Goal: Check status: Check status

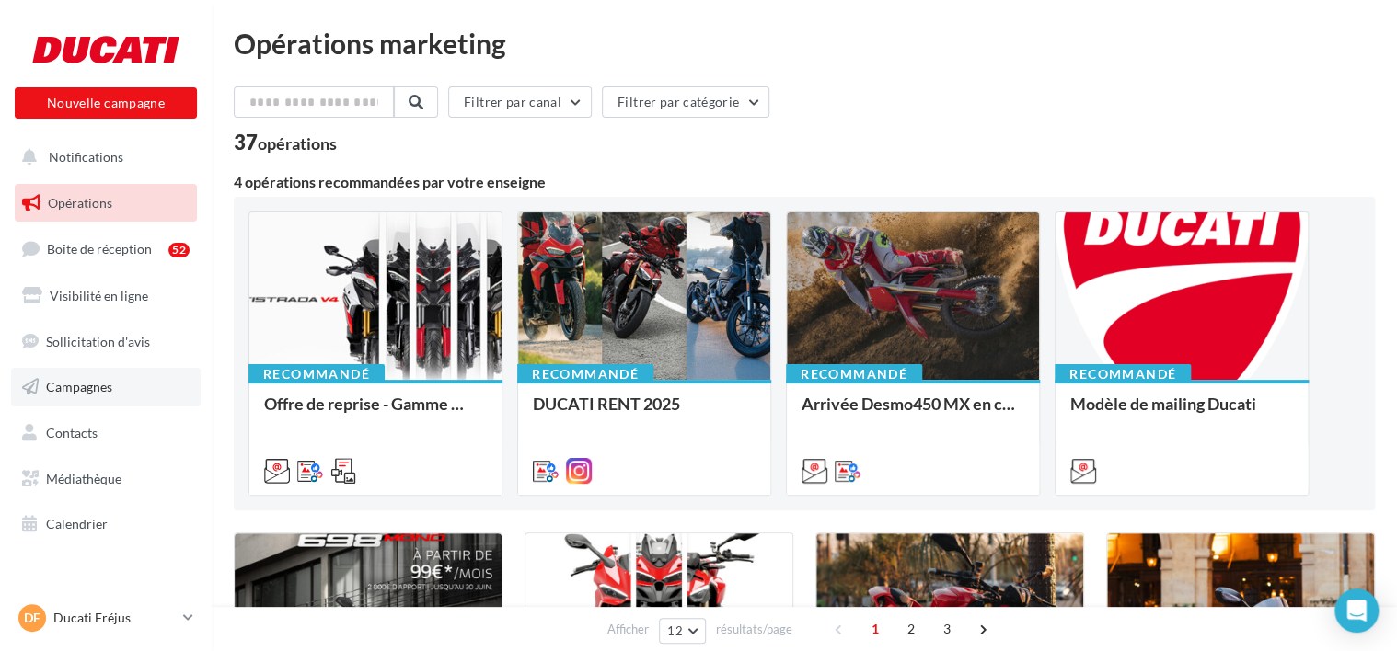
click at [136, 390] on link "Campagnes" at bounding box center [106, 387] width 190 height 39
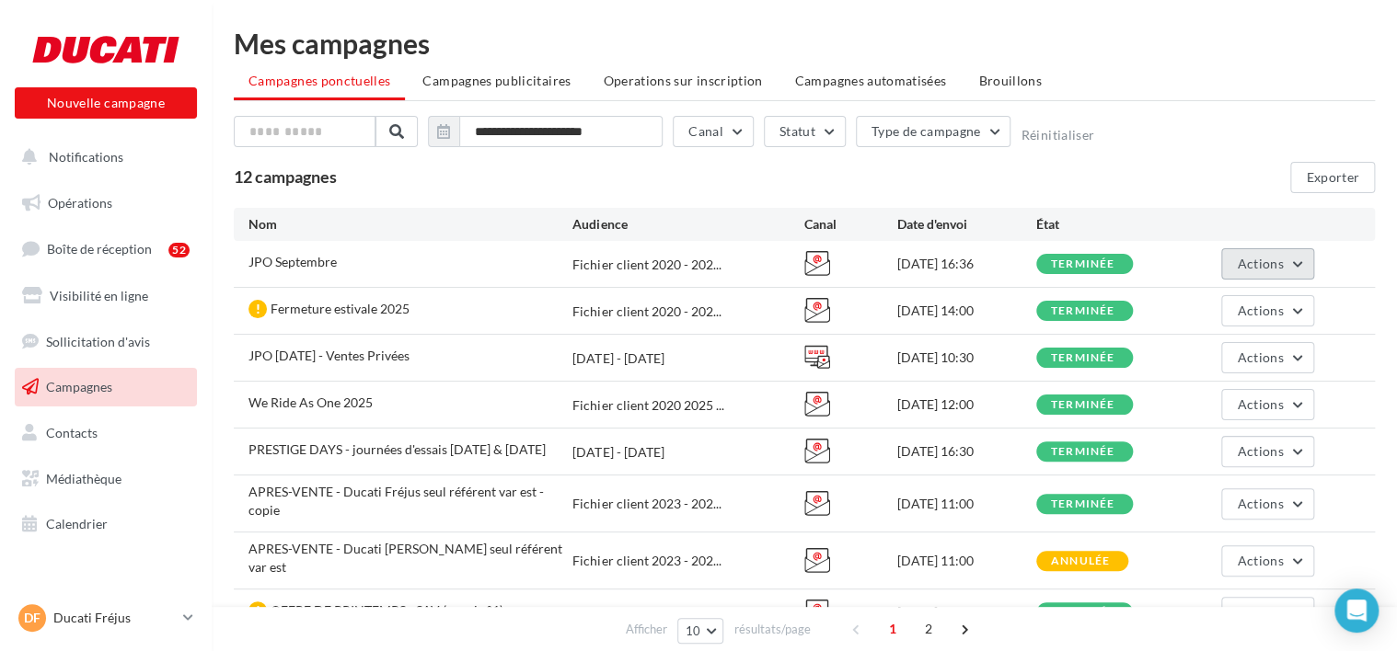
click at [1264, 260] on span "Actions" at bounding box center [1260, 264] width 46 height 16
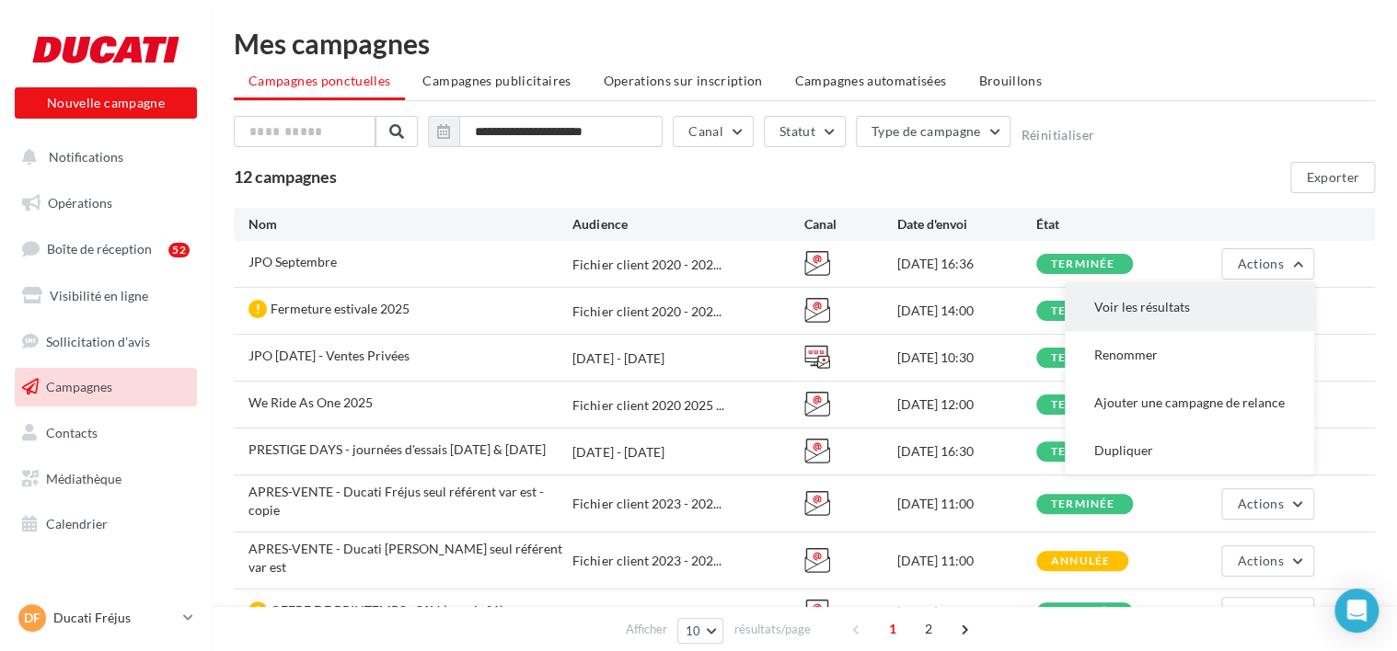
click at [1209, 302] on button "Voir les résultats" at bounding box center [1188, 307] width 249 height 48
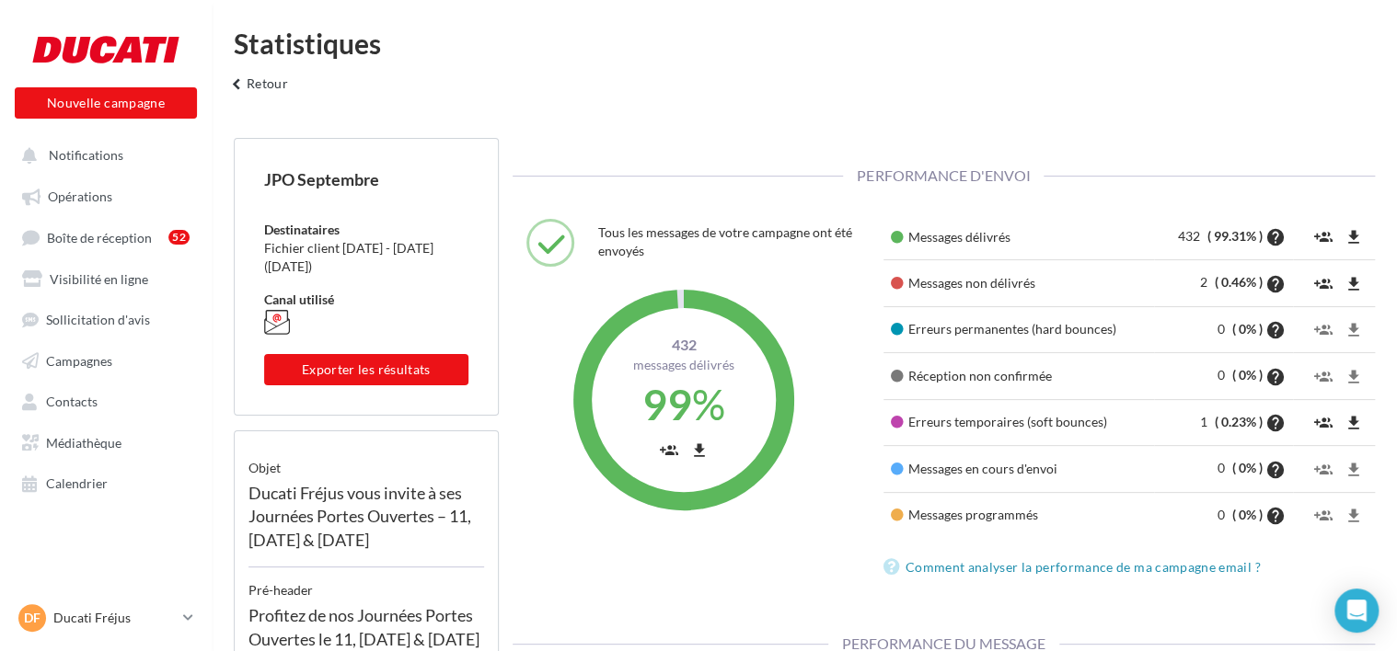
scroll to position [277, 444]
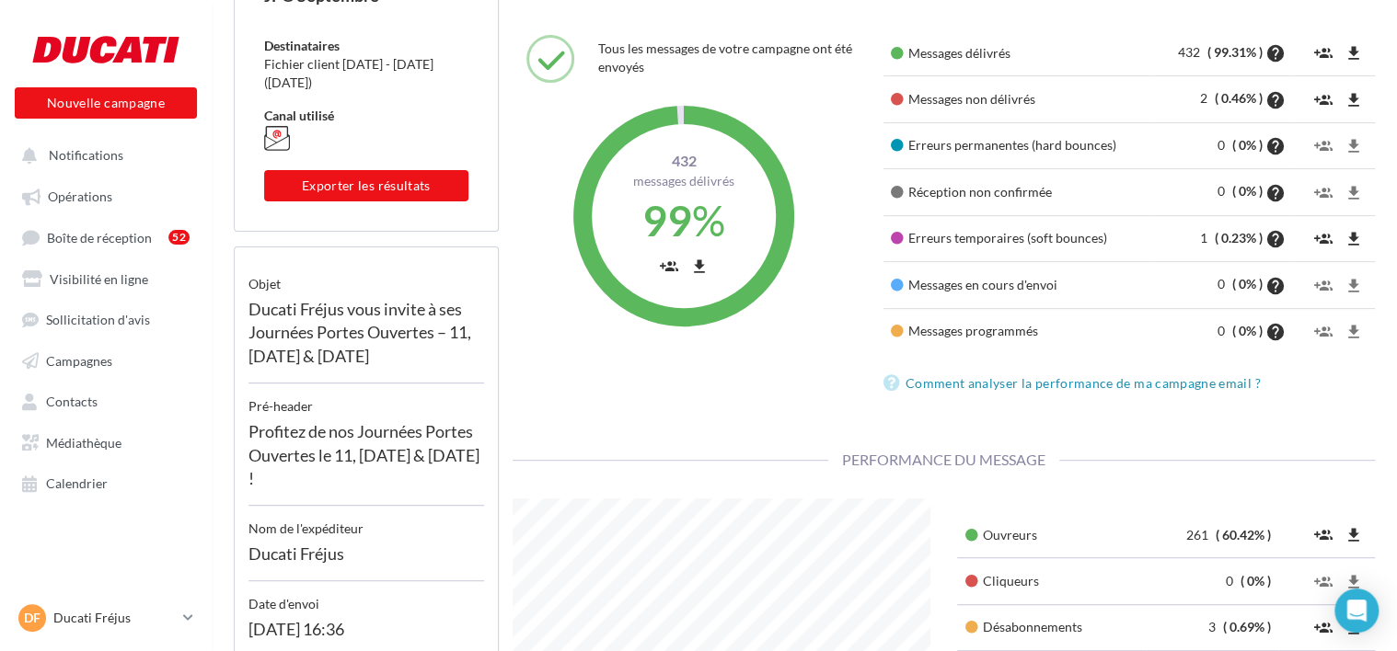
click at [708, 410] on div "Tous les messages de votre campagne ont été envoyés 432 Messages délivrés 99 % …" at bounding box center [944, 226] width 891 height 392
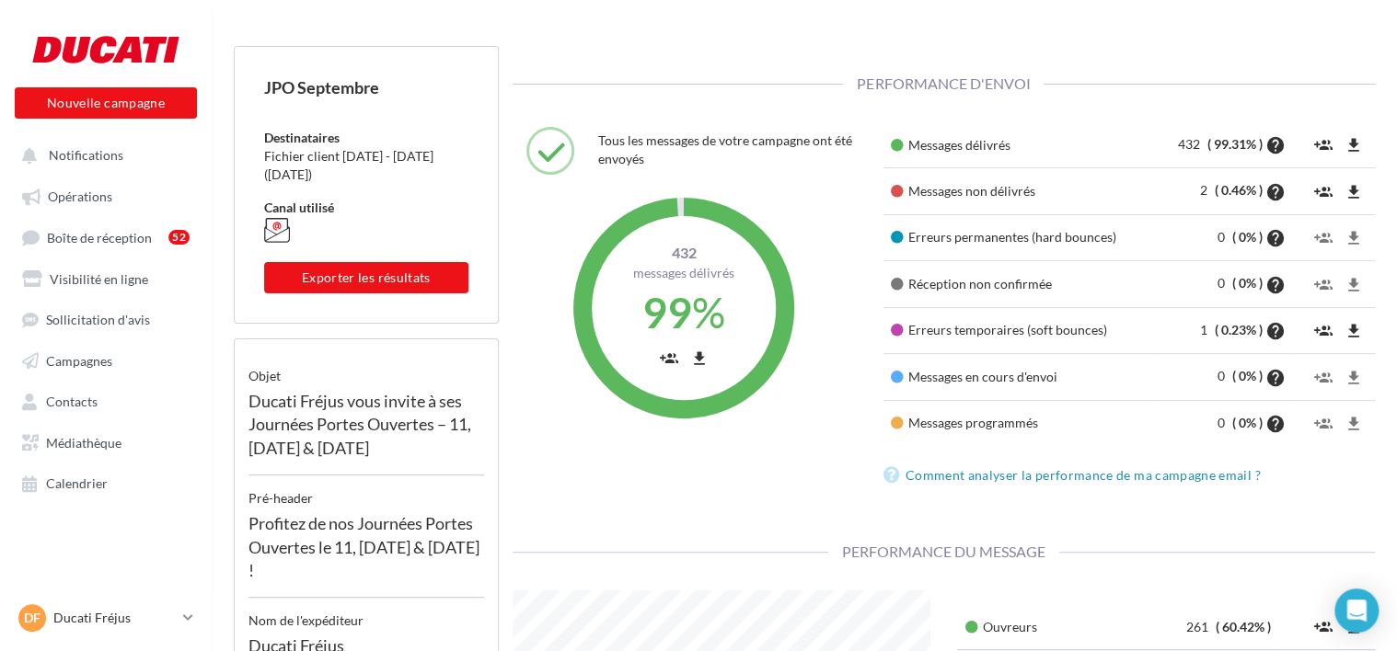
scroll to position [368, 0]
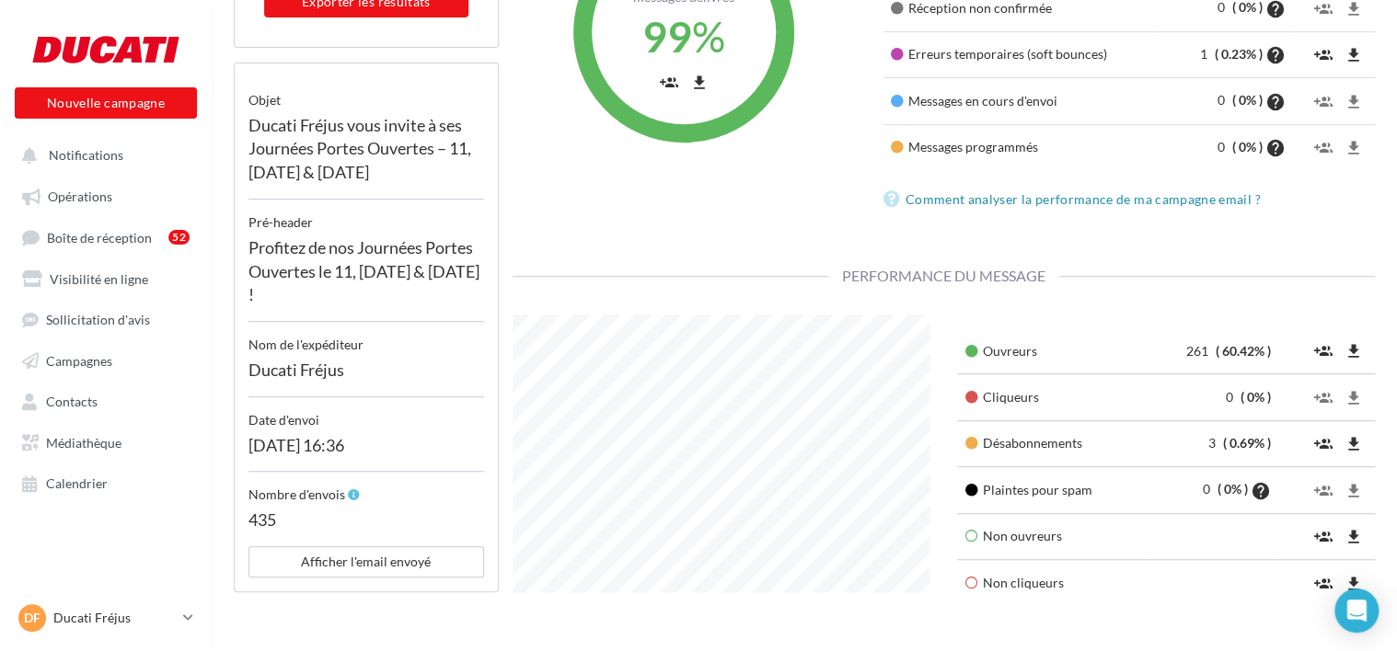
click at [430, 293] on div "Profitez de nos Journées Portes Ouvertes le 11, 12 & 13 septembre !" at bounding box center [366, 277] width 236 height 90
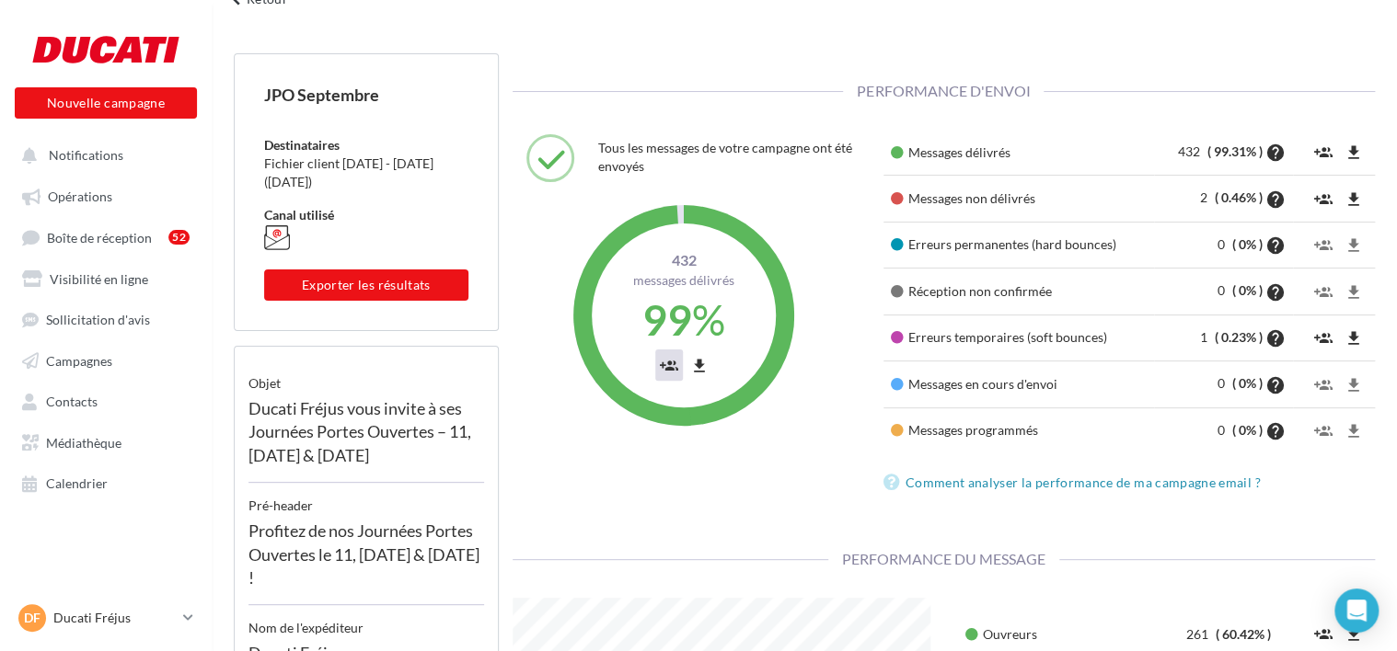
scroll to position [0, 0]
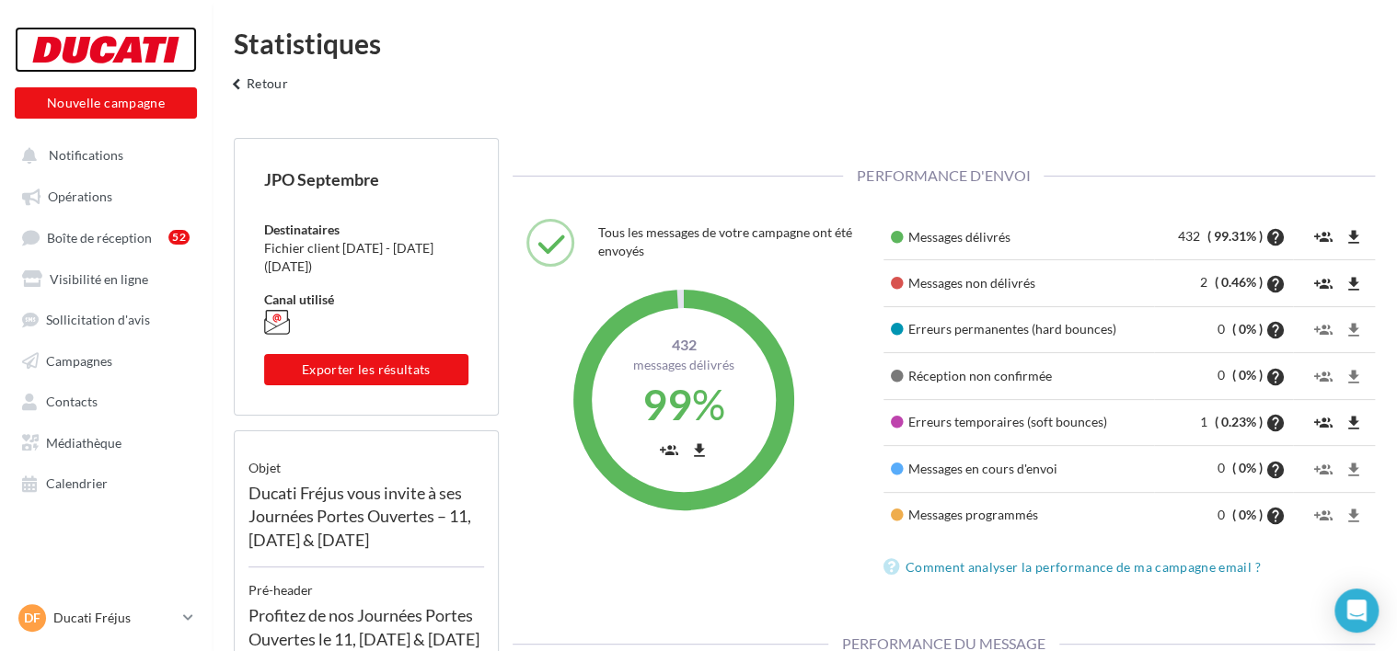
click at [118, 55] on div at bounding box center [105, 50] width 147 height 46
